Goal: Understand process/instructions

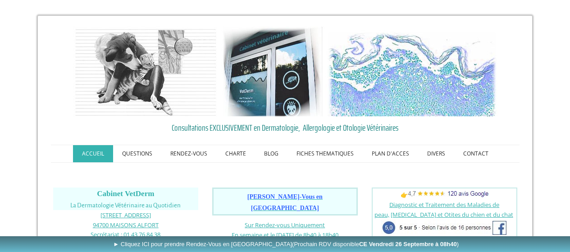
scroll to position [54, 0]
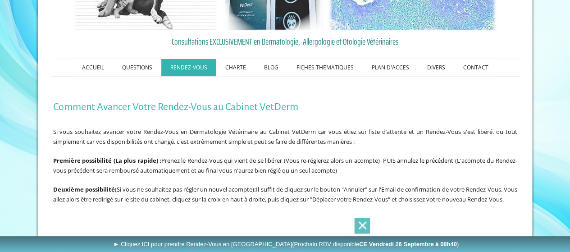
scroll to position [66, 0]
